Goal: Task Accomplishment & Management: Manage account settings

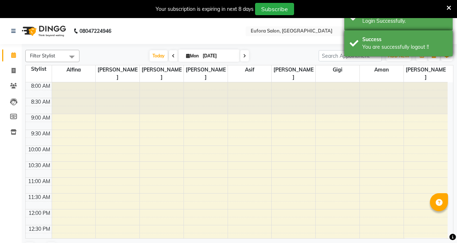
click at [358, 38] on div "Success You are successfully logout !!" at bounding box center [399, 43] width 108 height 26
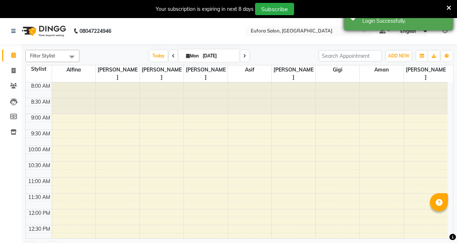
click at [358, 21] on div "Success Login Successfully." at bounding box center [399, 17] width 108 height 26
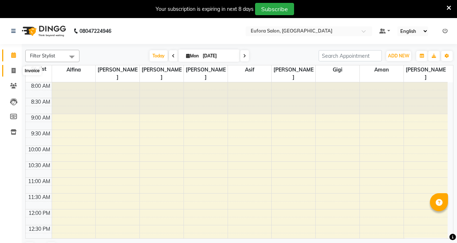
click at [13, 70] on icon at bounding box center [14, 70] width 4 height 5
select select "service"
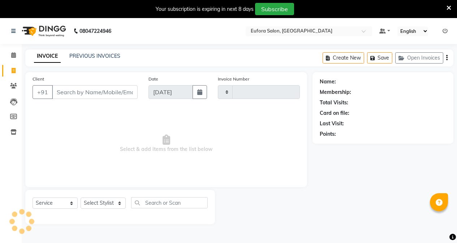
type input "0646"
select select "6684"
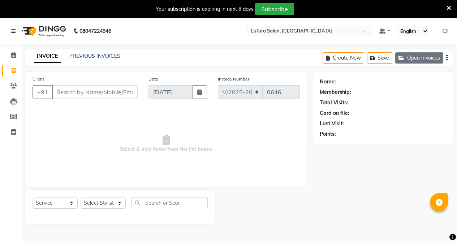
click at [411, 59] on button "Open Invoices" at bounding box center [420, 57] width 48 height 11
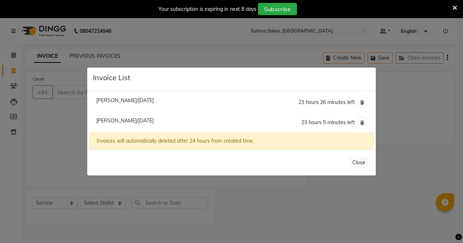
click at [137, 122] on span "[PERSON_NAME]/[DATE]" at bounding box center [124, 121] width 57 height 7
click at [137, 122] on li "[PERSON_NAME]/[DATE] 23 hours 5 minutes left" at bounding box center [231, 123] width 285 height 20
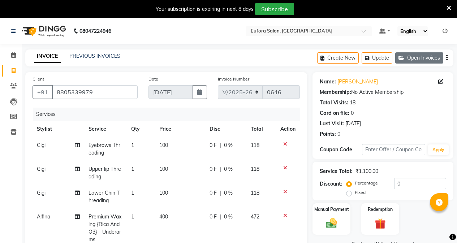
click at [404, 58] on icon "button" at bounding box center [403, 58] width 9 height 5
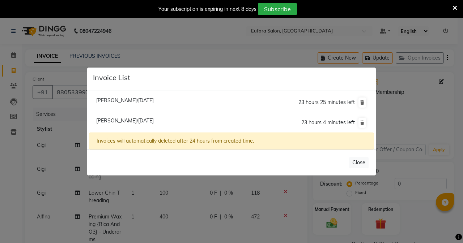
click at [123, 100] on span "[PERSON_NAME]/[DATE]" at bounding box center [124, 100] width 57 height 7
type input "7020168032"
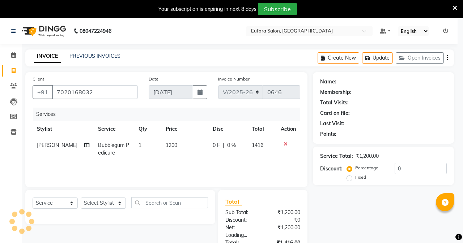
click at [123, 95] on li "[PERSON_NAME]/[DATE] 23 hours 25 minutes left" at bounding box center [231, 84] width 285 height 21
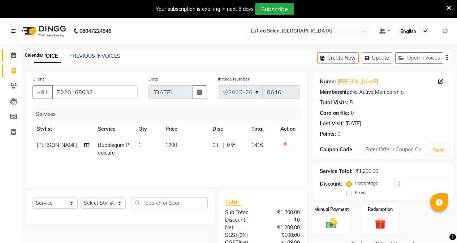
click at [14, 58] on span at bounding box center [13, 55] width 13 height 8
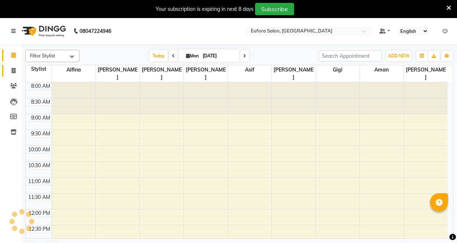
click at [13, 73] on icon at bounding box center [14, 70] width 4 height 5
select select "service"
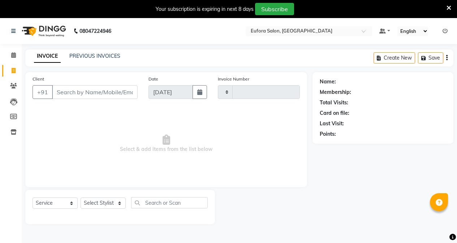
type input "0646"
select select "6684"
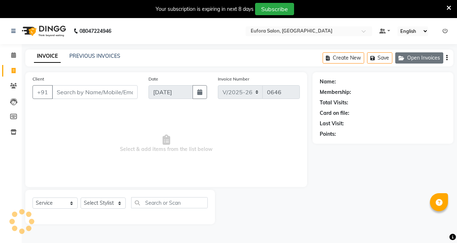
click at [421, 63] on button "Open Invoices" at bounding box center [420, 57] width 48 height 11
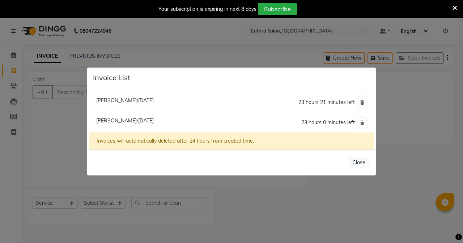
click at [59, 106] on ngb-modal-window "Invoice List [PERSON_NAME]/[DATE] 23 hours 21 minutes left [PERSON_NAME]/[DATE]…" at bounding box center [231, 121] width 463 height 243
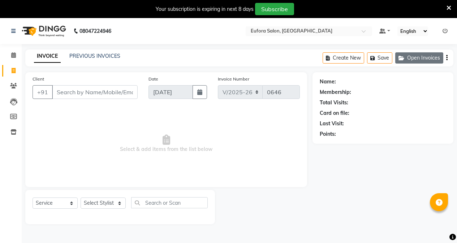
click at [413, 57] on button "Open Invoices" at bounding box center [420, 57] width 48 height 11
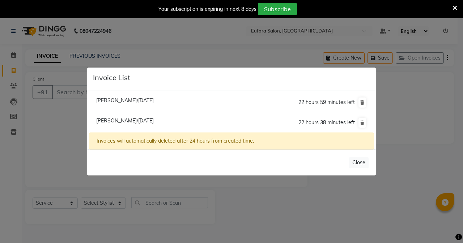
click at [145, 103] on span "[PERSON_NAME]/[DATE]" at bounding box center [124, 100] width 57 height 7
type input "7020168032"
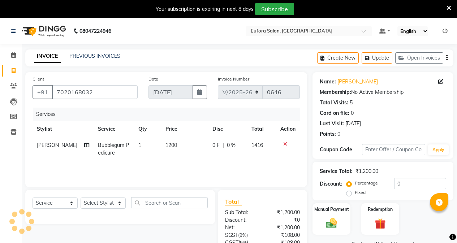
scroll to position [64, 0]
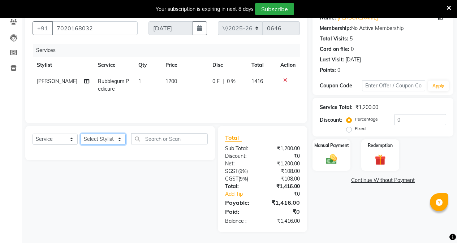
click at [92, 137] on select "Select Stylist [PERSON_NAME] [PERSON_NAME] Gigi [PERSON_NAME] Roshan [PERSON_NA…" at bounding box center [103, 139] width 45 height 11
select select "75754"
click at [81, 134] on select "Select Stylist [PERSON_NAME] [PERSON_NAME] Gigi [PERSON_NAME] Roshan [PERSON_NA…" at bounding box center [103, 139] width 45 height 11
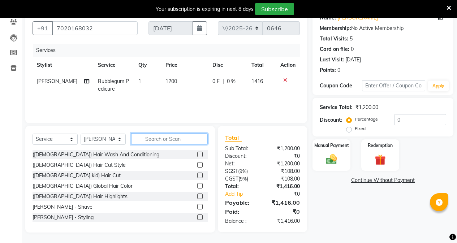
click at [165, 136] on input "text" at bounding box center [169, 138] width 77 height 11
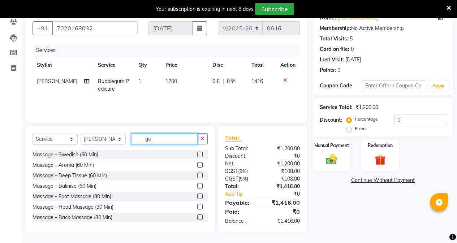
type input "g"
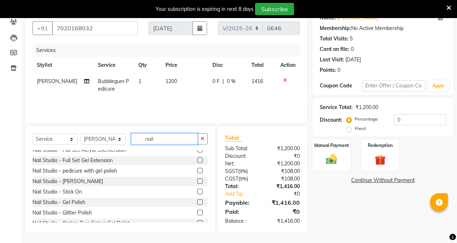
type input "nail"
click at [197, 202] on label at bounding box center [199, 202] width 5 height 5
click at [197, 202] on input "checkbox" at bounding box center [199, 202] width 5 height 5
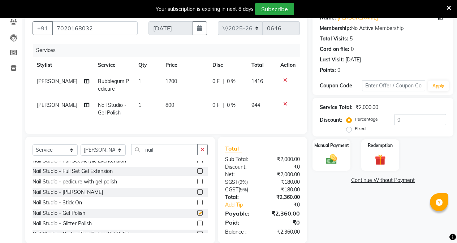
checkbox input "false"
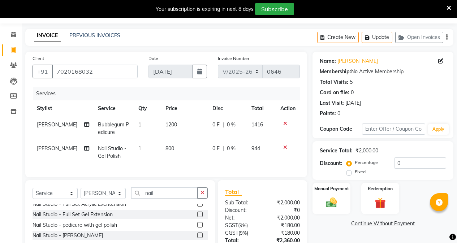
scroll to position [0, 0]
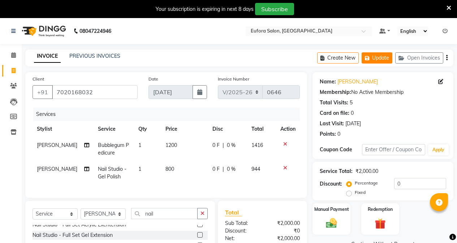
click at [383, 59] on button "Update" at bounding box center [377, 57] width 31 height 11
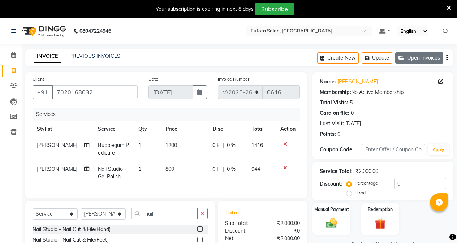
click at [407, 60] on icon "button" at bounding box center [403, 58] width 9 height 5
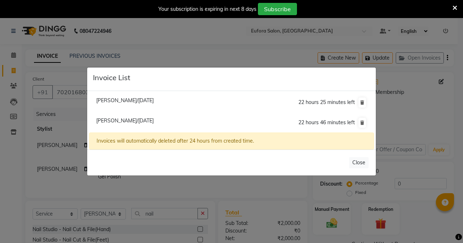
click at [128, 102] on span "[PERSON_NAME]/[DATE]" at bounding box center [124, 100] width 57 height 7
type input "8805339979"
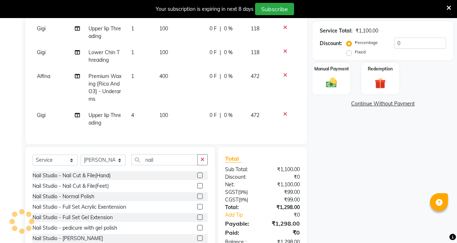
scroll to position [145, 0]
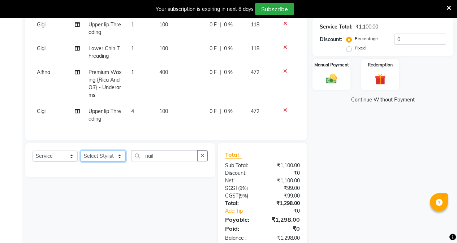
click at [102, 162] on select "Select Stylist [PERSON_NAME] [PERSON_NAME] Gigi [PERSON_NAME] Roshan [PERSON_NA…" at bounding box center [103, 156] width 45 height 11
select select "89189"
click at [81, 156] on select "Select Stylist [PERSON_NAME] [PERSON_NAME] Gigi [PERSON_NAME] Roshan [PERSON_NA…" at bounding box center [103, 156] width 45 height 11
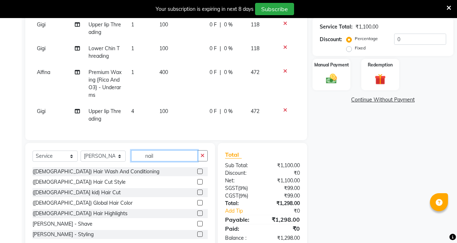
click at [164, 162] on input "nail" at bounding box center [164, 155] width 67 height 11
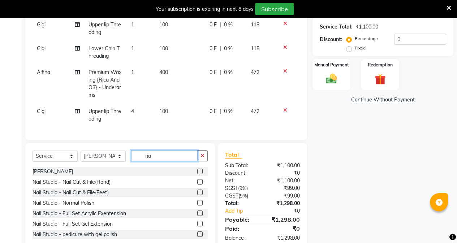
type input "n"
type input "gel"
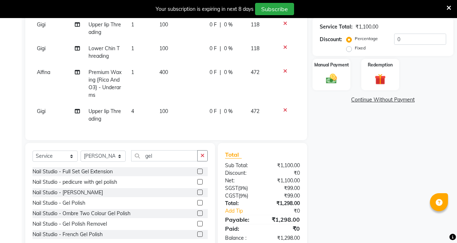
click at [197, 206] on label at bounding box center [199, 202] width 5 height 5
click at [197, 206] on input "checkbox" at bounding box center [199, 203] width 5 height 5
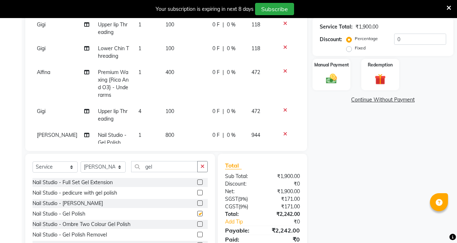
checkbox input "false"
click at [166, 137] on span "800" at bounding box center [170, 135] width 9 height 7
select select "89189"
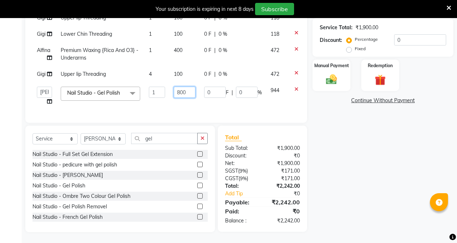
drag, startPoint x: 187, startPoint y: 91, endPoint x: 170, endPoint y: 91, distance: 17.0
click at [170, 91] on td "800" at bounding box center [185, 95] width 30 height 27
type input "1800"
click at [206, 103] on tbody "Gigi Eyebrows Threading 1 100 0 F | 0 % 118 Gigi Upper lip Threading 1 100 0 F …" at bounding box center [172, 51] width 279 height 116
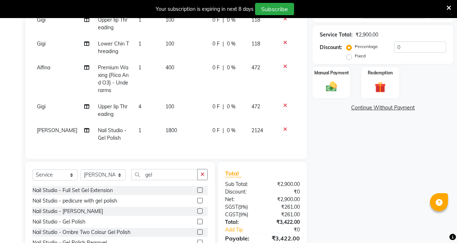
scroll to position [18, 0]
click at [351, 78] on div "Manual Payment Redemption" at bounding box center [383, 82] width 152 height 31
click at [342, 88] on div "Manual Payment" at bounding box center [331, 82] width 39 height 33
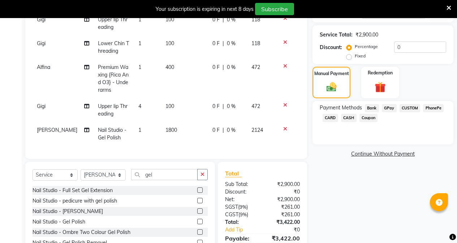
click at [389, 106] on span "GPay" at bounding box center [389, 108] width 15 height 8
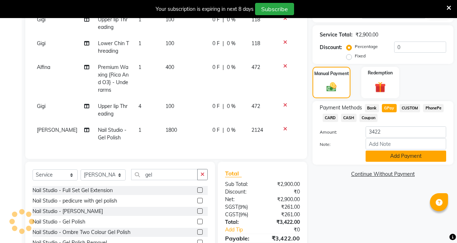
click at [385, 155] on button "Add Payment" at bounding box center [406, 156] width 81 height 11
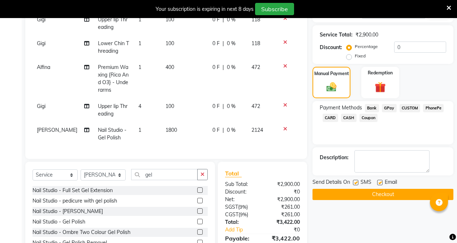
click at [387, 197] on button "Checkout" at bounding box center [383, 194] width 141 height 11
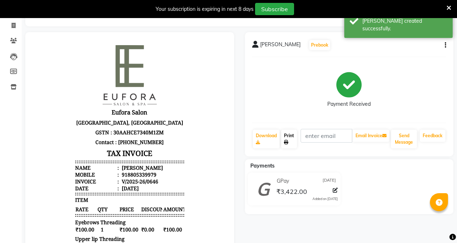
scroll to position [28, 0]
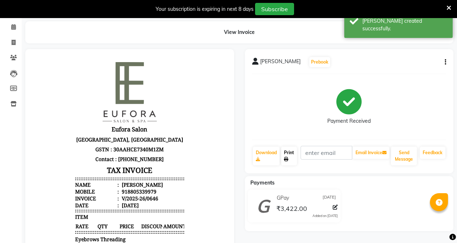
click at [286, 159] on icon at bounding box center [286, 159] width 4 height 4
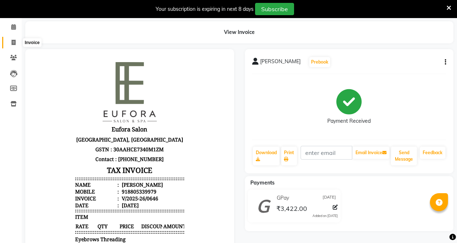
click at [14, 42] on icon at bounding box center [14, 42] width 4 height 5
select select "service"
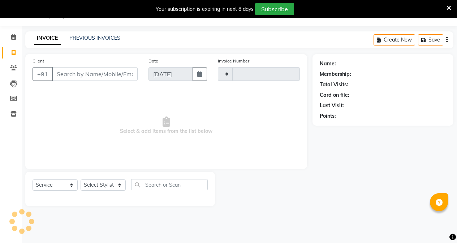
scroll to position [18, 0]
type input "0647"
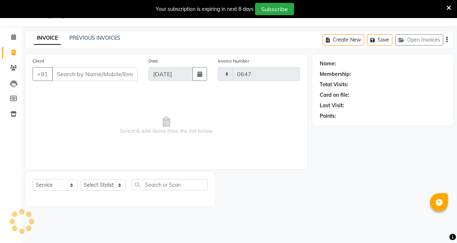
select select "6684"
click at [14, 53] on icon at bounding box center [14, 52] width 4 height 5
select select "service"
select select "6684"
type input "0647"
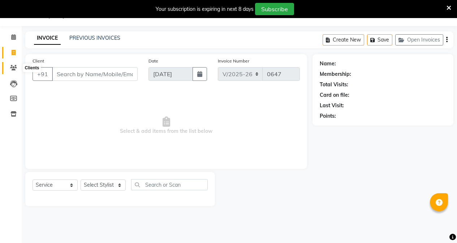
click at [13, 69] on icon at bounding box center [13, 67] width 7 height 5
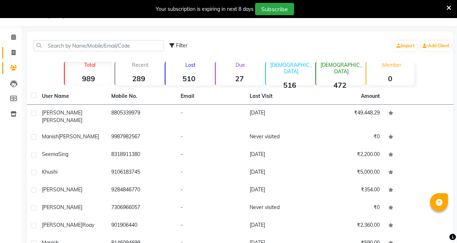
click at [15, 55] on icon at bounding box center [14, 52] width 4 height 5
select select "service"
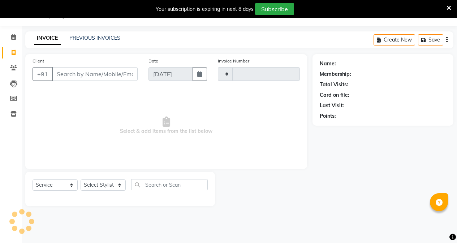
type input "0647"
select select "6684"
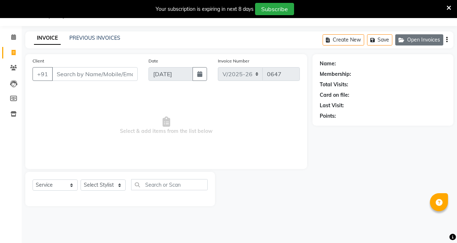
click at [431, 40] on button "Open Invoices" at bounding box center [420, 39] width 48 height 11
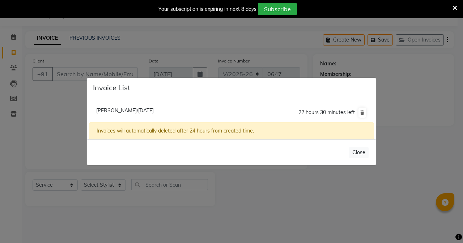
click at [118, 110] on span "[PERSON_NAME]/[DATE]" at bounding box center [124, 110] width 57 height 7
type input "7020168032"
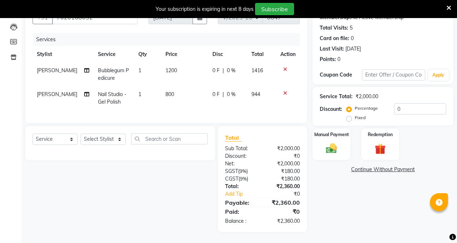
scroll to position [80, 0]
click at [336, 147] on img at bounding box center [331, 148] width 18 height 13
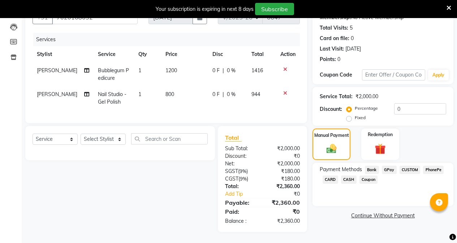
click at [389, 166] on span "GPay" at bounding box center [389, 170] width 15 height 8
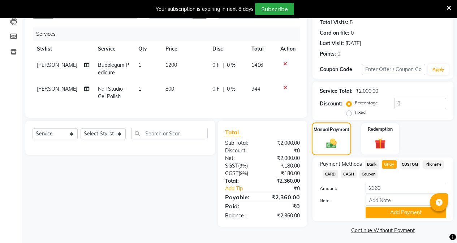
click at [334, 137] on div "Manual Payment" at bounding box center [331, 139] width 39 height 33
click at [384, 217] on button "Add Payment" at bounding box center [406, 212] width 81 height 11
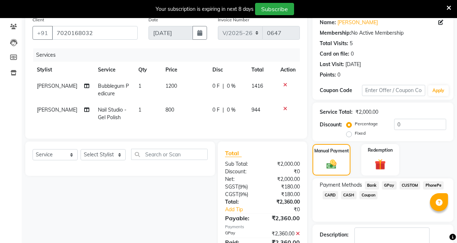
scroll to position [0, 0]
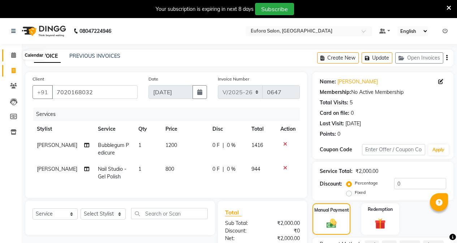
click at [14, 55] on icon at bounding box center [13, 54] width 5 height 5
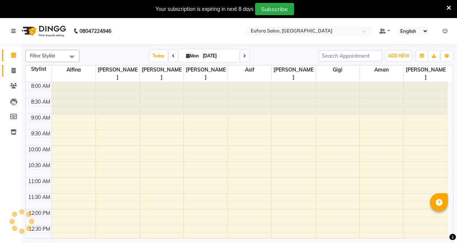
click at [17, 71] on span at bounding box center [13, 71] width 13 height 8
select select "service"
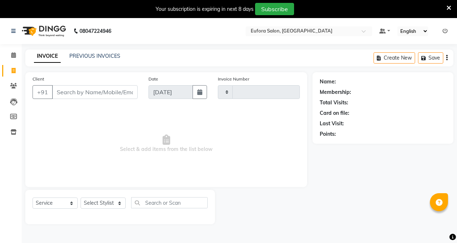
type input "0647"
select select "6684"
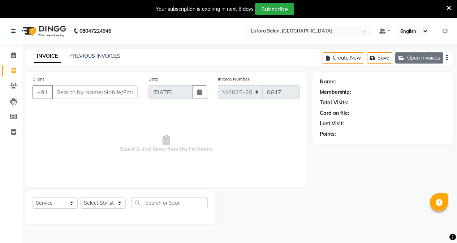
click at [420, 58] on button "Open Invoices" at bounding box center [420, 57] width 48 height 11
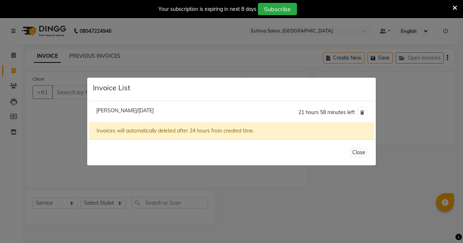
click at [154, 107] on li "[PERSON_NAME]/[DATE] 21 hours 58 minutes left" at bounding box center [231, 113] width 285 height 20
click at [154, 110] on span "[PERSON_NAME]/[DATE]" at bounding box center [124, 110] width 57 height 7
type input "7020168032"
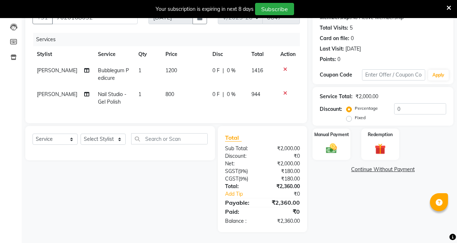
scroll to position [80, 0]
click at [329, 150] on div "Manual Payment" at bounding box center [331, 144] width 39 height 33
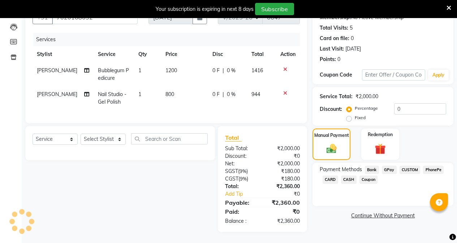
click at [388, 166] on span "GPay" at bounding box center [389, 170] width 15 height 8
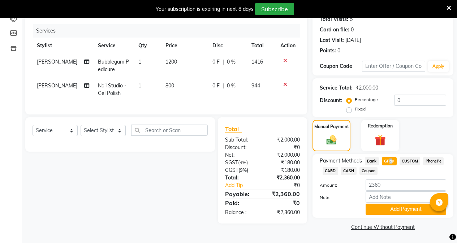
scroll to position [84, 0]
click at [379, 208] on button "Add Payment" at bounding box center [406, 209] width 81 height 11
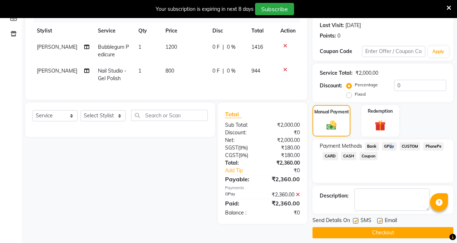
scroll to position [104, 0]
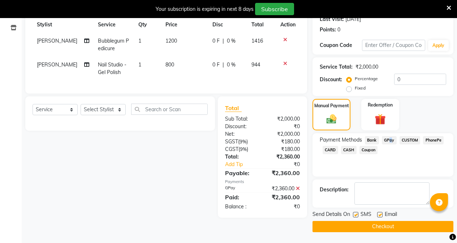
click at [351, 223] on button "Checkout" at bounding box center [383, 226] width 141 height 11
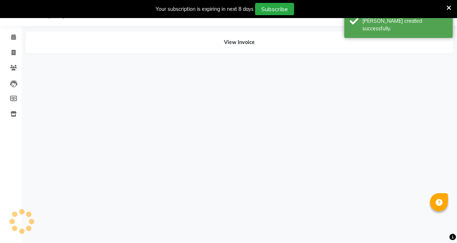
scroll to position [27, 0]
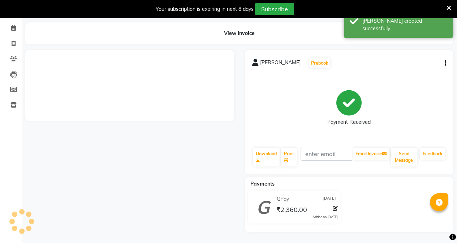
click at [13, 41] on div "Calendar Invoice Clients Leads Members Inventory Completed InProgress Upcoming …" at bounding box center [49, 122] width 98 height 221
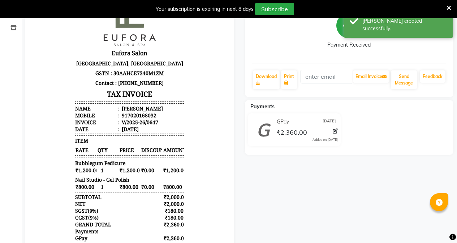
scroll to position [0, 0]
click at [10, 27] on span at bounding box center [13, 28] width 13 height 8
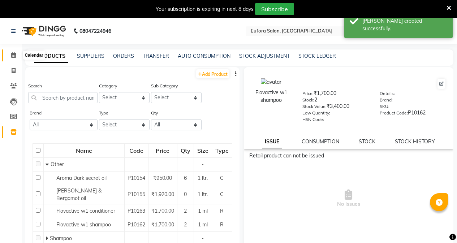
click at [16, 52] on span at bounding box center [13, 55] width 13 height 8
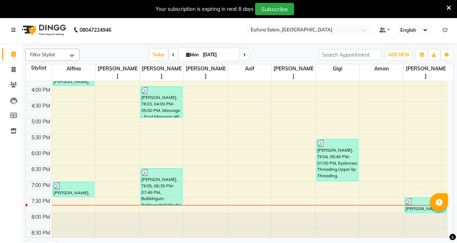
scroll to position [18, 0]
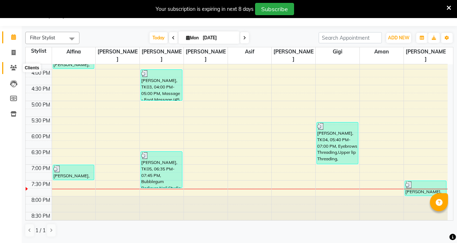
click at [12, 66] on icon at bounding box center [13, 67] width 7 height 5
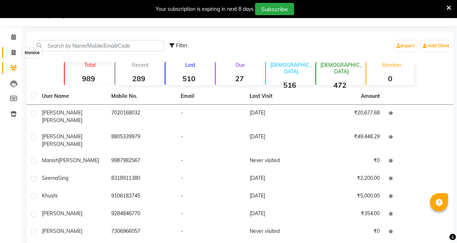
click at [12, 50] on icon at bounding box center [14, 52] width 4 height 5
select select "service"
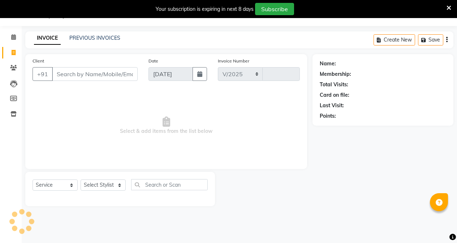
select select "6684"
type input "0648"
click at [15, 37] on icon at bounding box center [13, 36] width 5 height 5
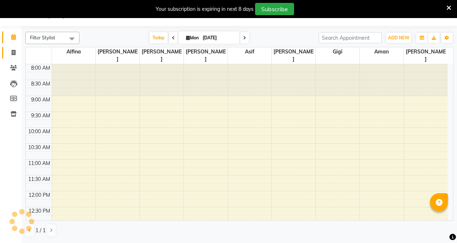
click at [10, 54] on span at bounding box center [13, 53] width 13 height 8
select select "service"
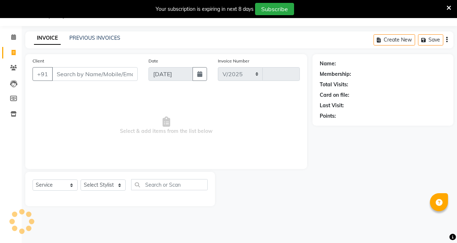
select select "6684"
type input "0648"
